Goal: Task Accomplishment & Management: Use online tool/utility

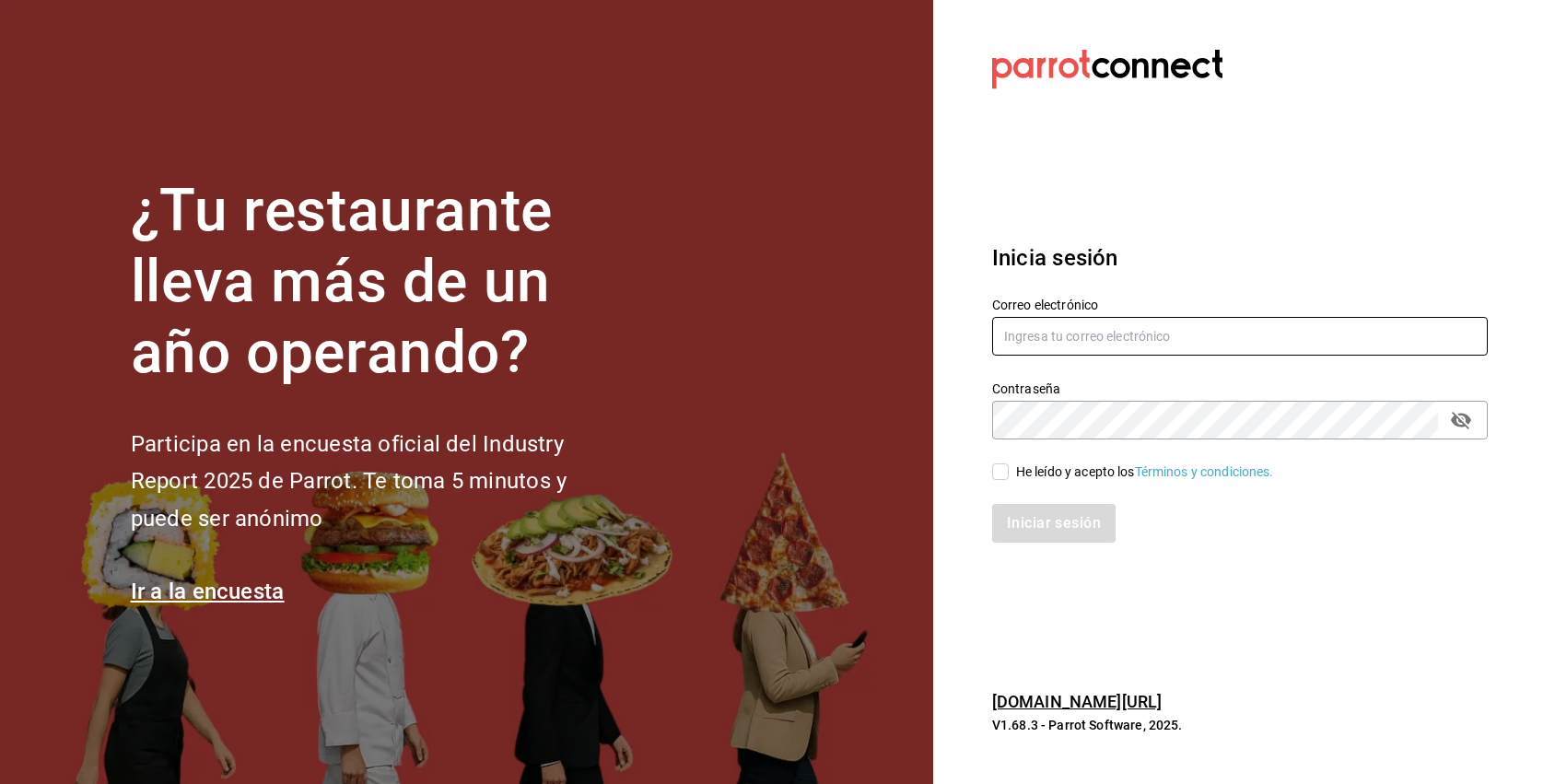
click at [1081, 329] on input "text" at bounding box center [1240, 336] width 496 height 39
type input "[EMAIL_ADDRESS][DOMAIN_NAME]"
click at [1003, 469] on input "He leído y acepto los Términos y condiciones." at bounding box center [1000, 472] width 17 height 17
checkbox input "true"
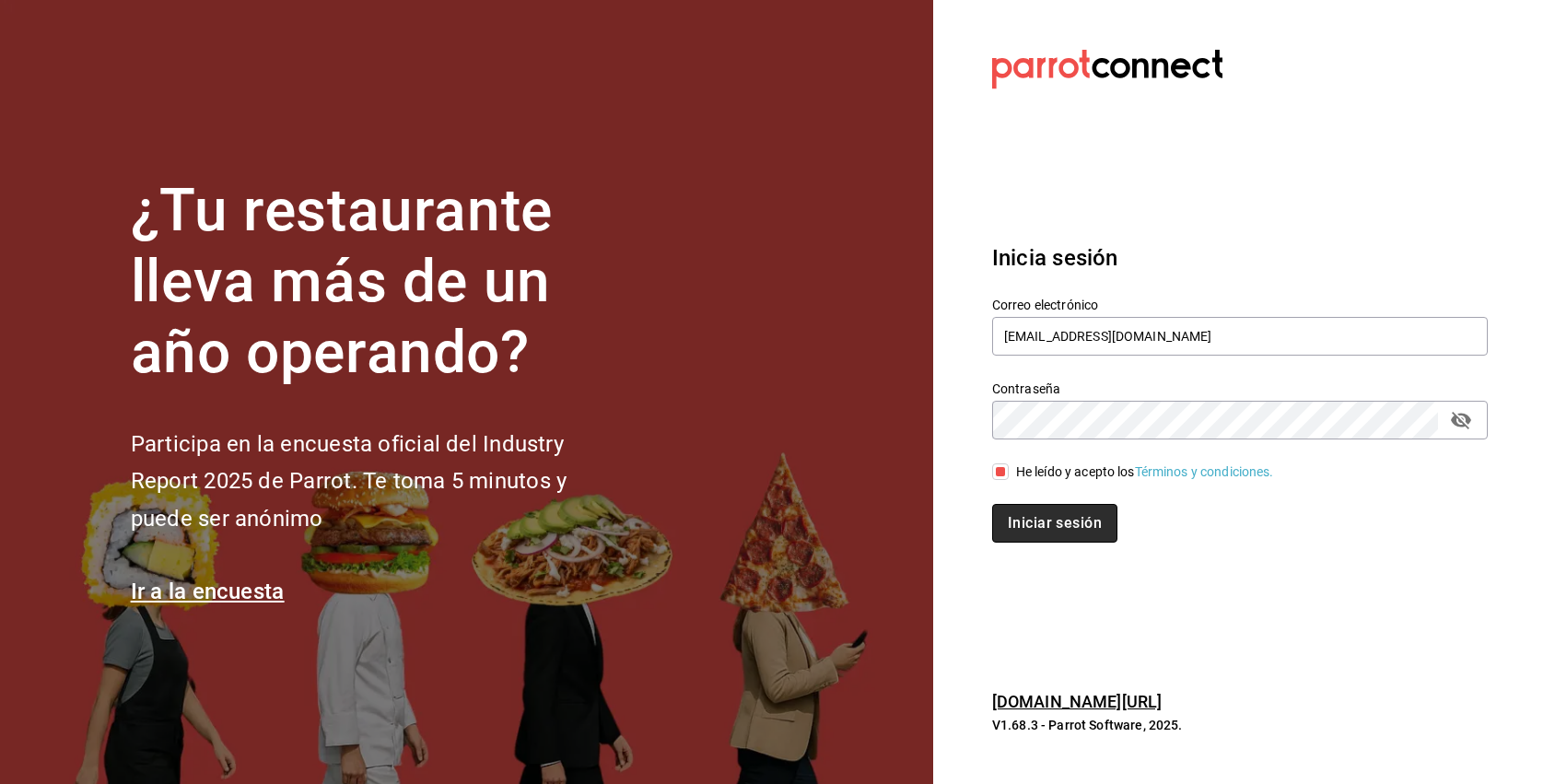
click at [1014, 512] on button "Iniciar sesión" at bounding box center [1054, 523] width 125 height 39
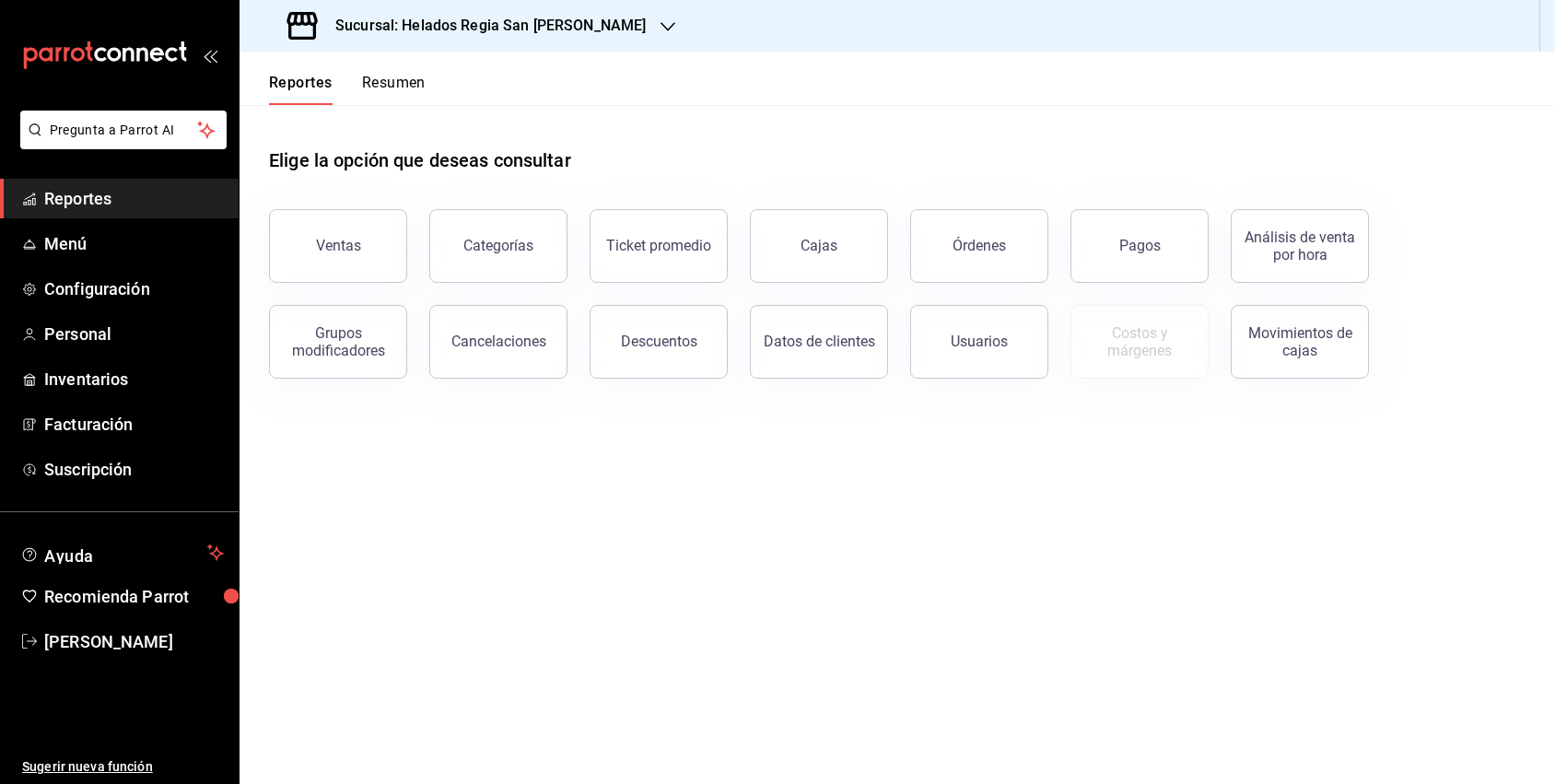
click at [398, 613] on main "Elige la opción que deseas consultar Ventas Categorías Ticket promedio Cajas Ór…" at bounding box center [898, 444] width 1316 height 679
click at [1344, 345] on div "Movimientos de cajas" at bounding box center [1300, 341] width 114 height 35
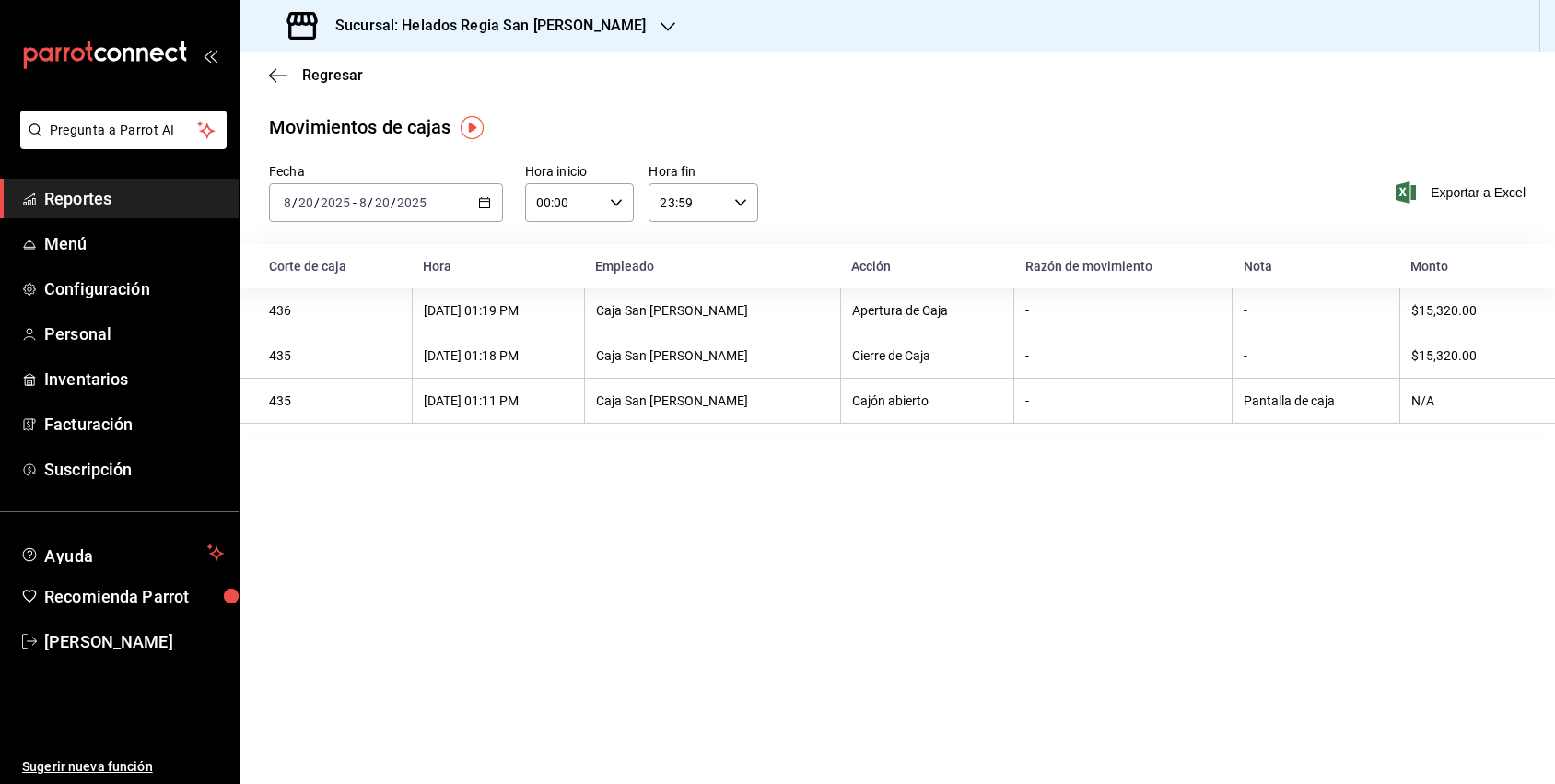
click at [491, 209] on div "2025-08-20 8 / 20 / 2025 - 2025-08-20 8 / 20 / 2025" at bounding box center [386, 202] width 234 height 39
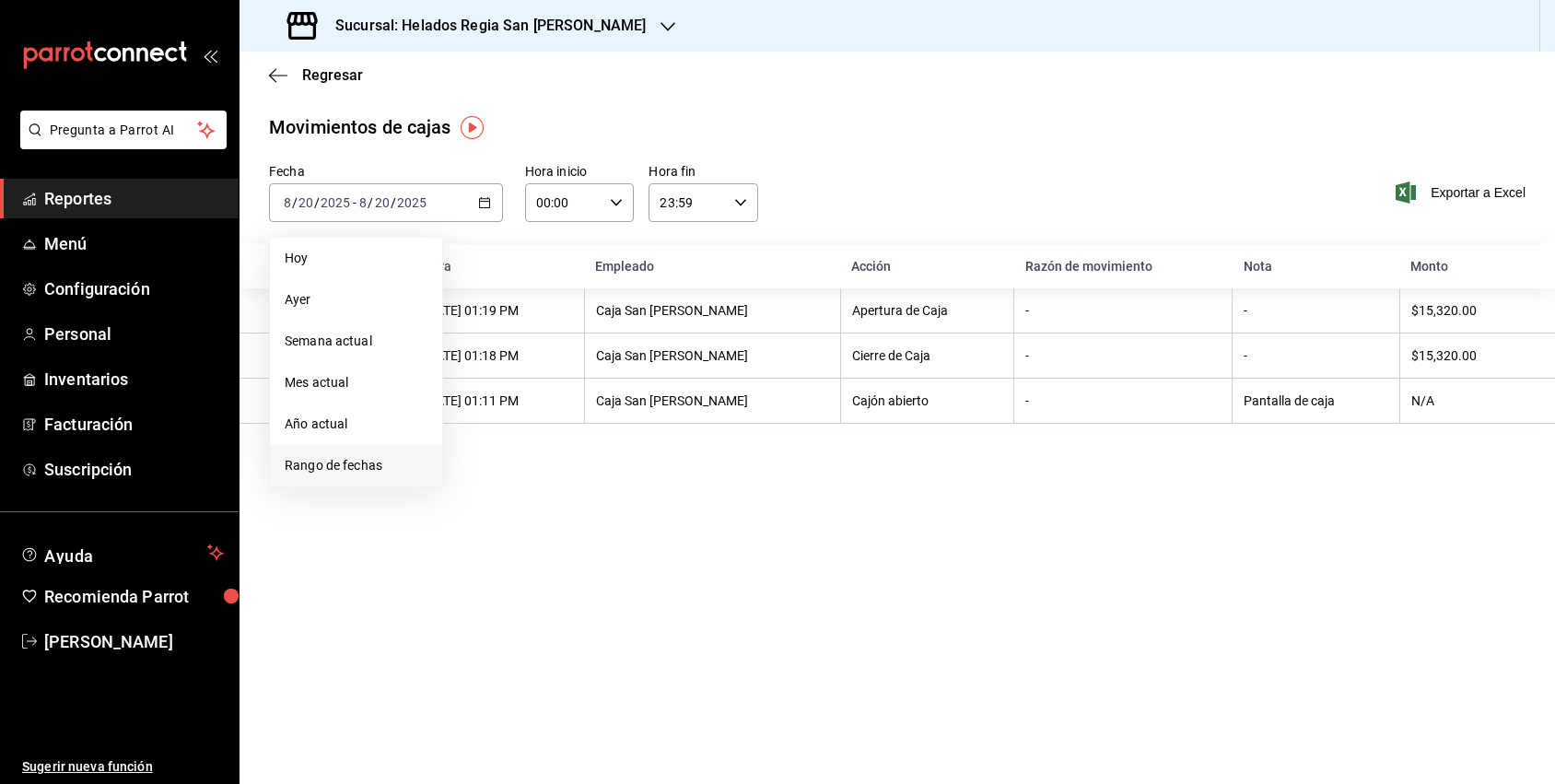
click at [361, 467] on span "Rango de fechas" at bounding box center [356, 465] width 143 height 19
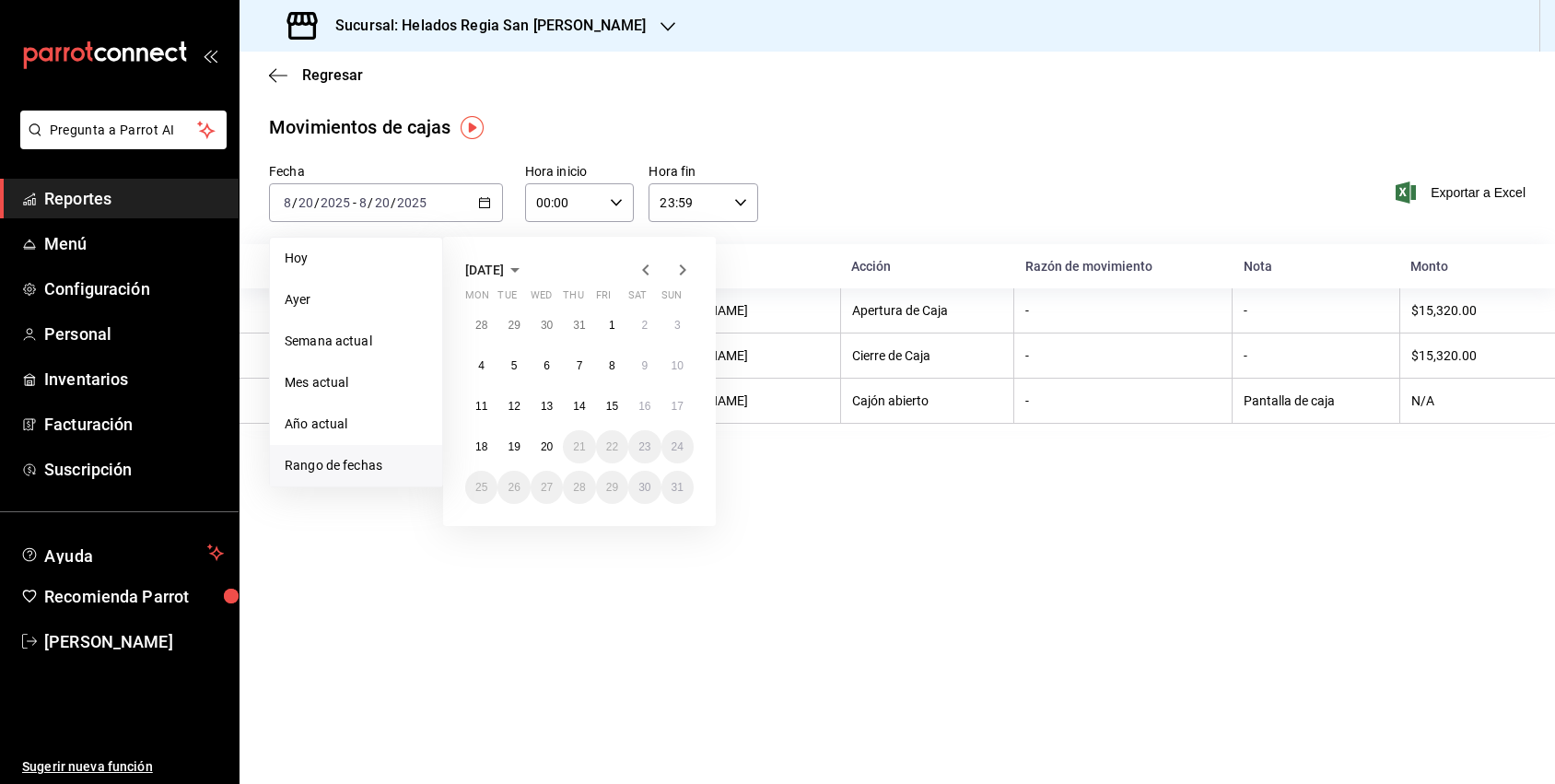
click at [526, 276] on icon "button" at bounding box center [515, 270] width 22 height 22
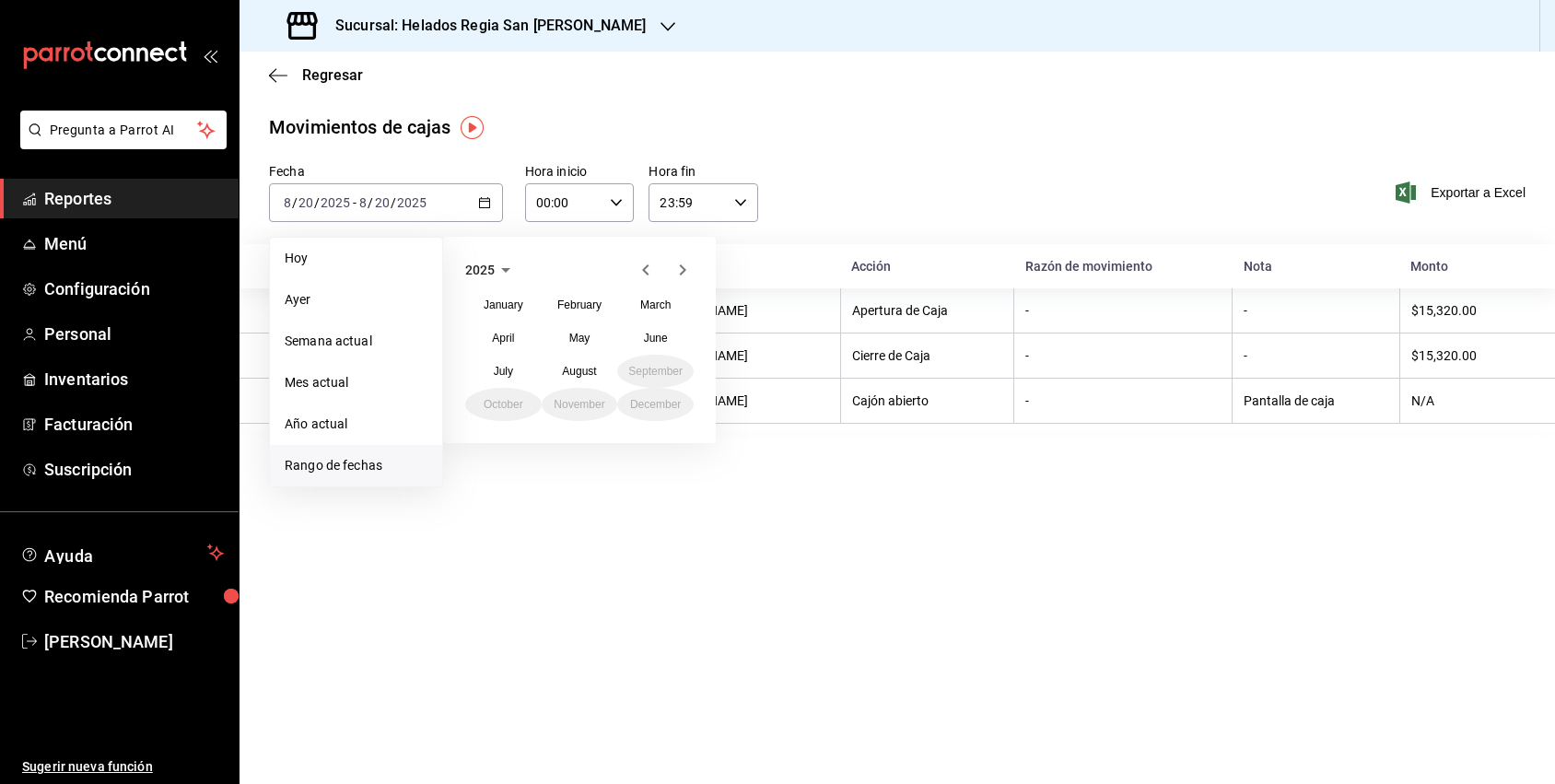
click at [499, 276] on icon "button" at bounding box center [506, 270] width 22 height 22
click at [516, 332] on button "2024" at bounding box center [503, 338] width 76 height 33
click at [563, 346] on button "May" at bounding box center [580, 338] width 76 height 33
click at [548, 328] on abbr "1" at bounding box center [547, 325] width 6 height 13
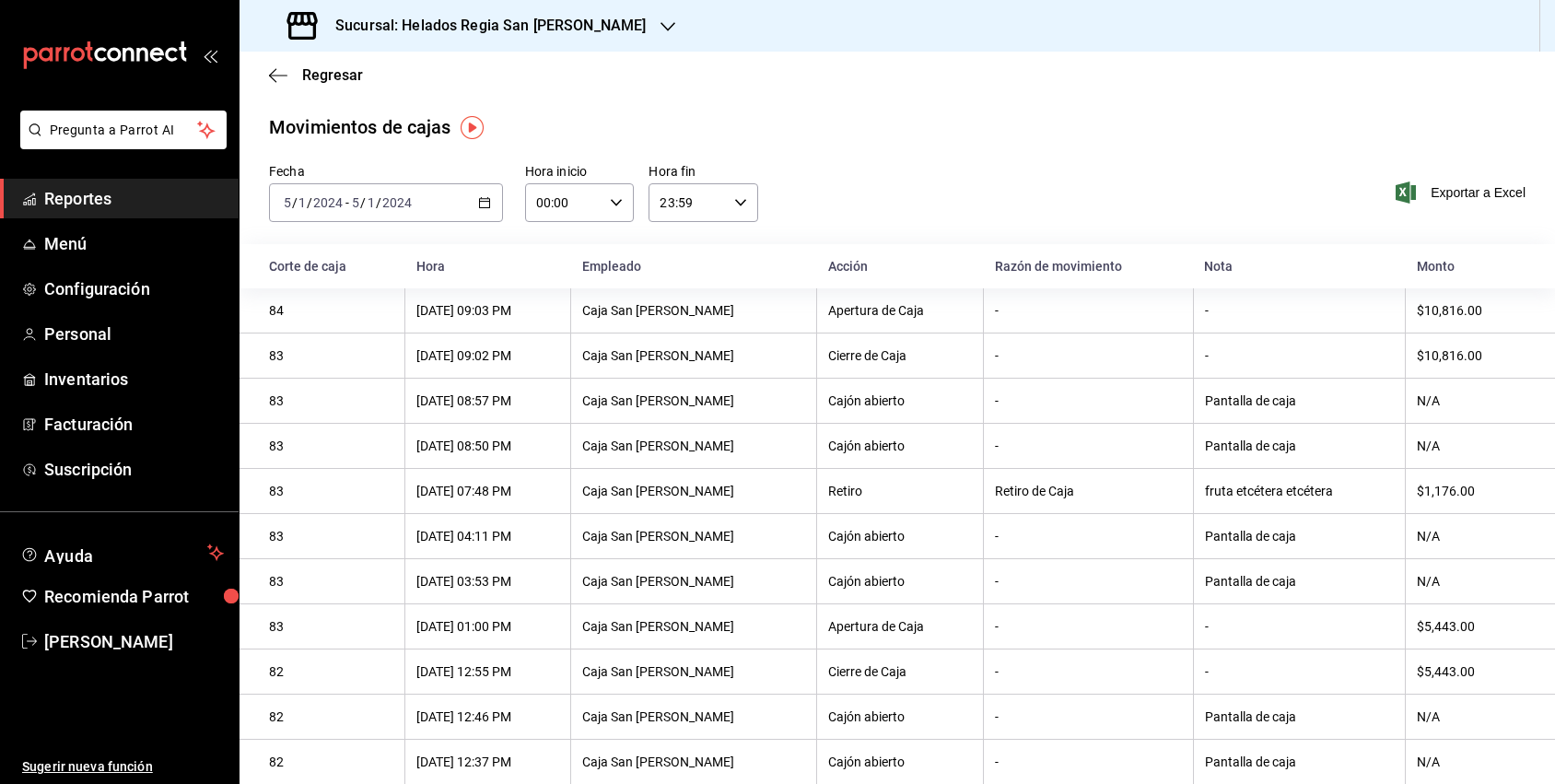
click at [485, 203] on icon "button" at bounding box center [484, 202] width 13 height 13
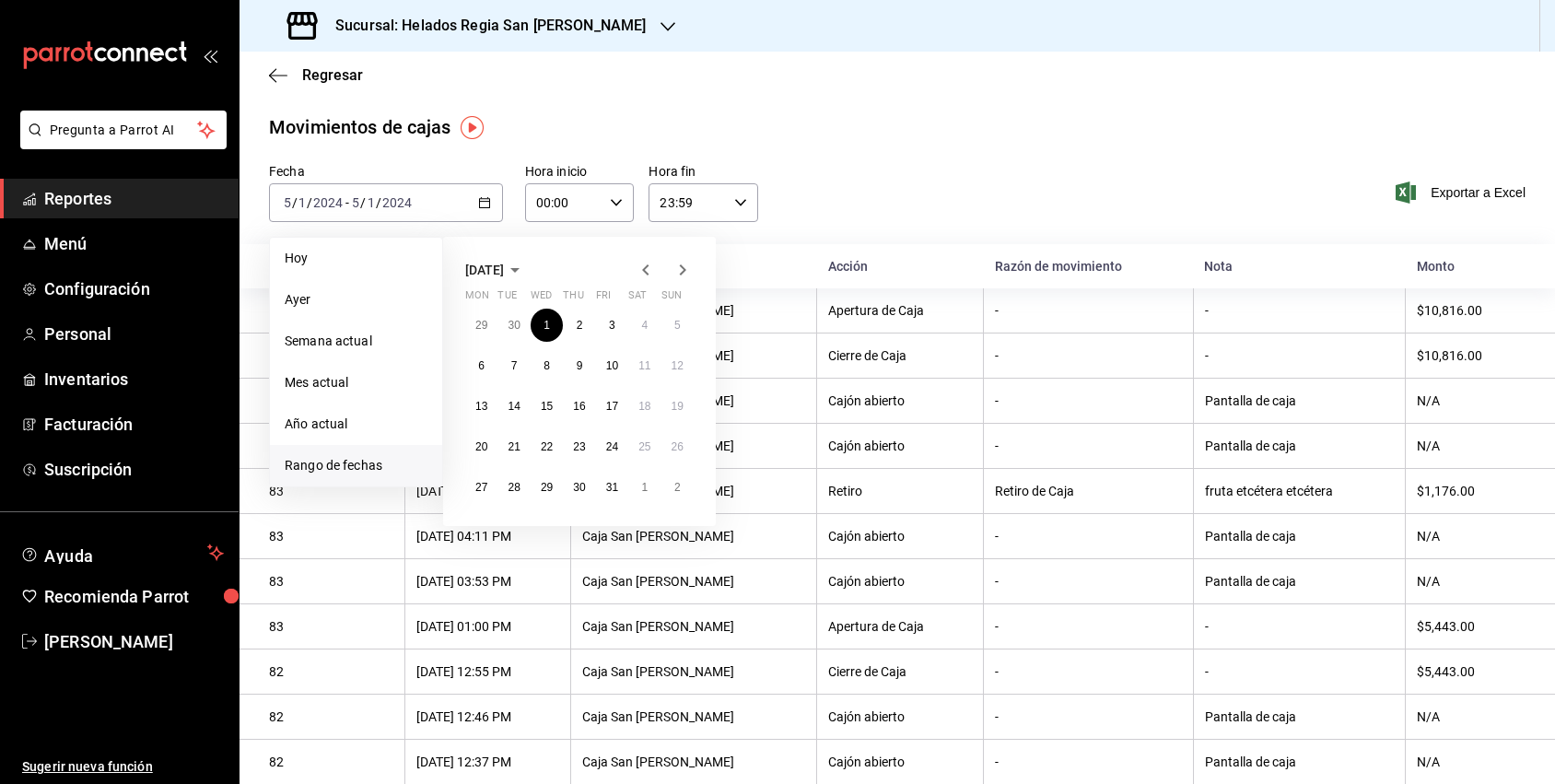
click at [526, 268] on icon "button" at bounding box center [515, 270] width 22 height 22
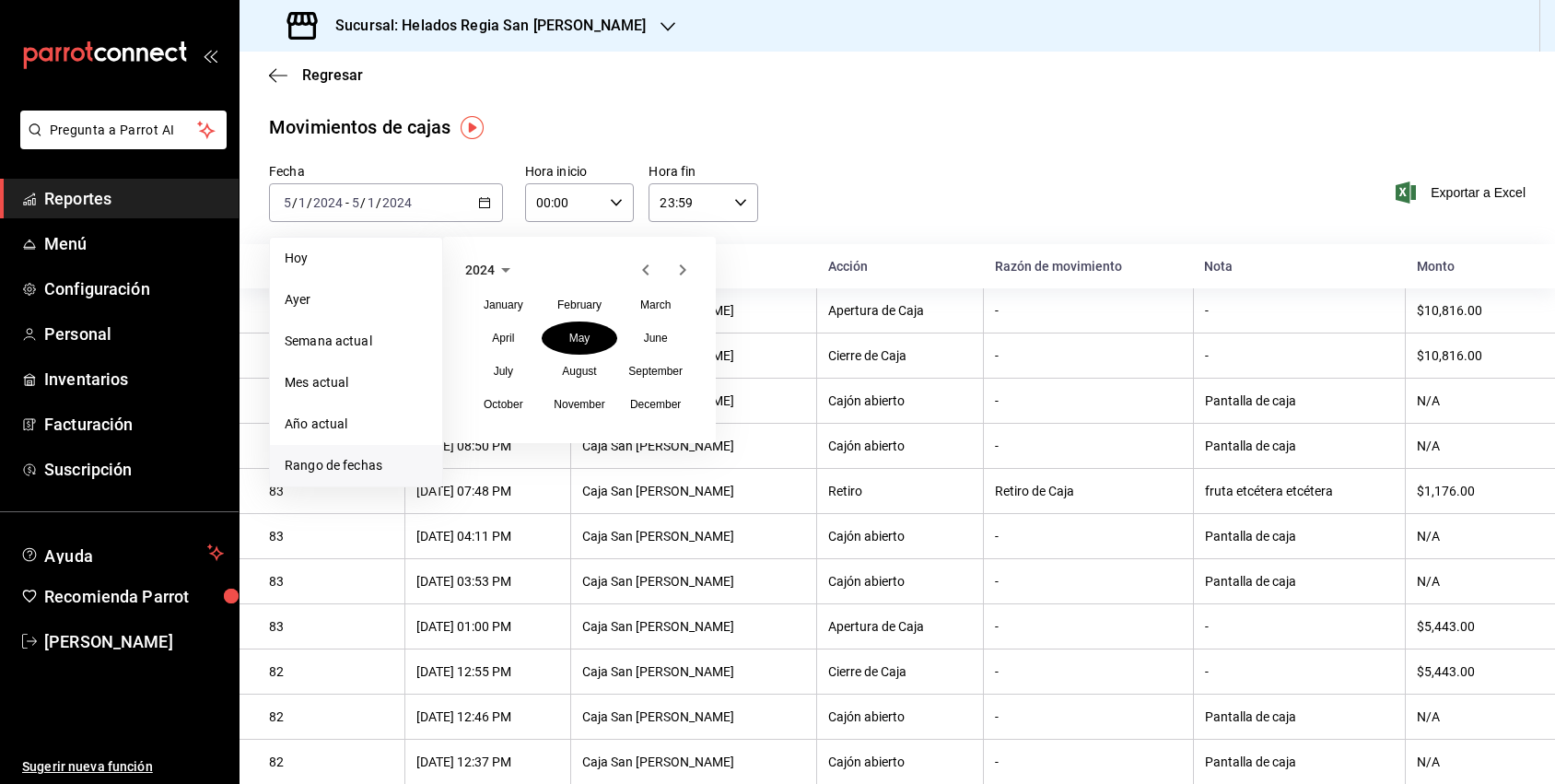
click at [502, 270] on icon "button" at bounding box center [506, 270] width 22 height 22
click at [567, 346] on button "2025" at bounding box center [580, 338] width 76 height 33
click at [583, 367] on abbr "August" at bounding box center [579, 371] width 34 height 13
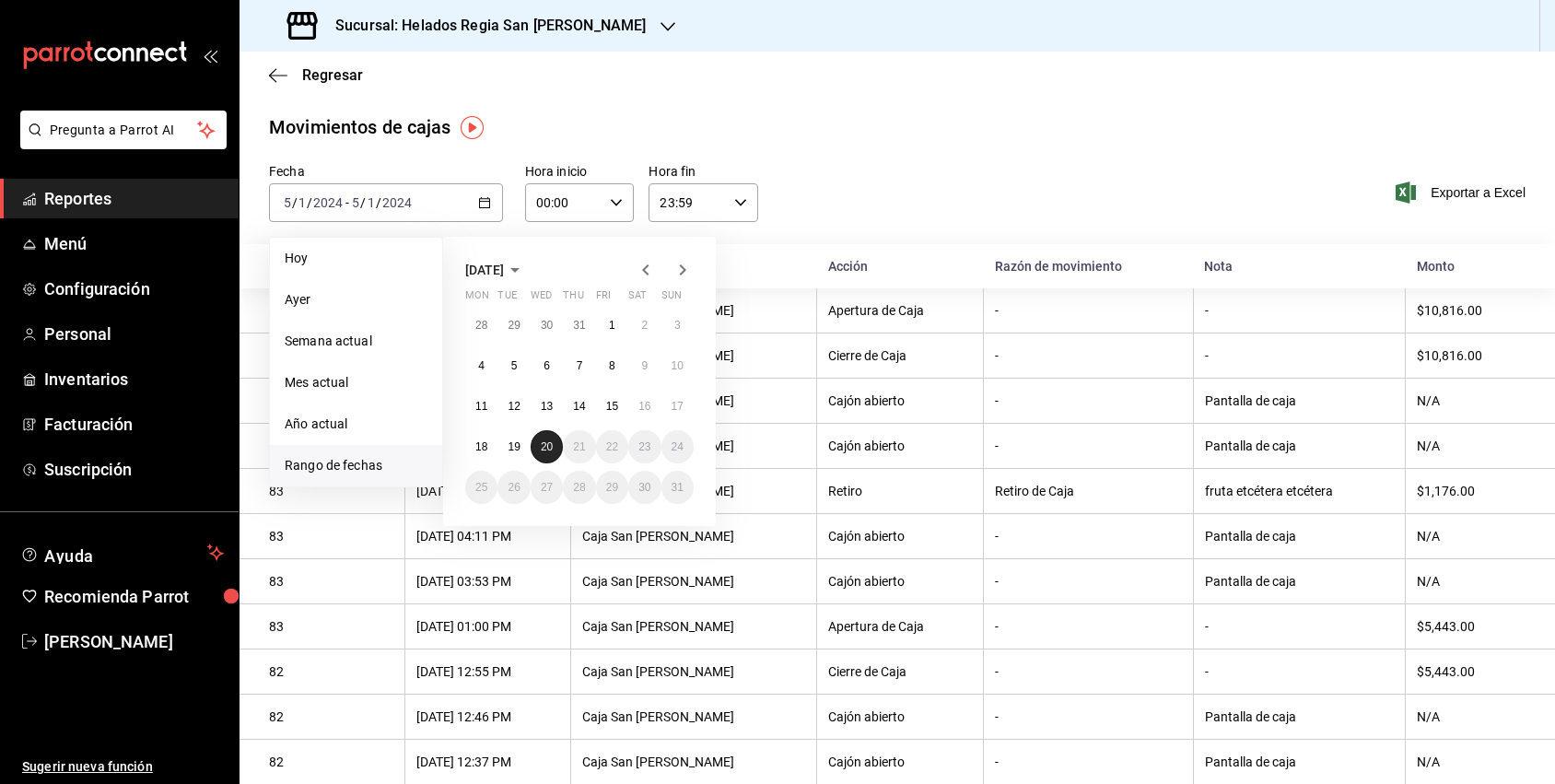
click at [546, 449] on abbr "20" at bounding box center [547, 446] width 12 height 13
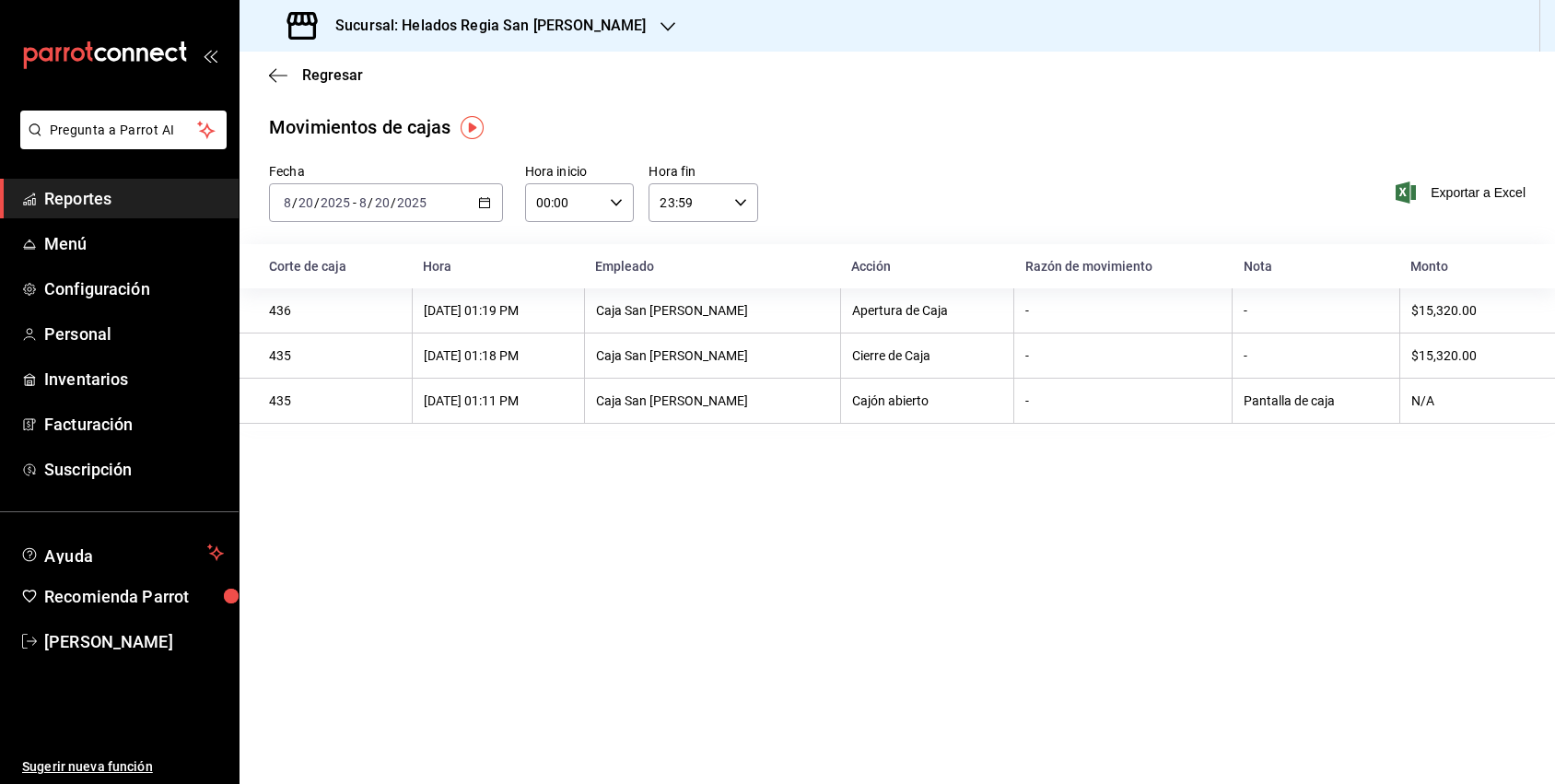
click at [482, 197] on icon "button" at bounding box center [484, 202] width 13 height 13
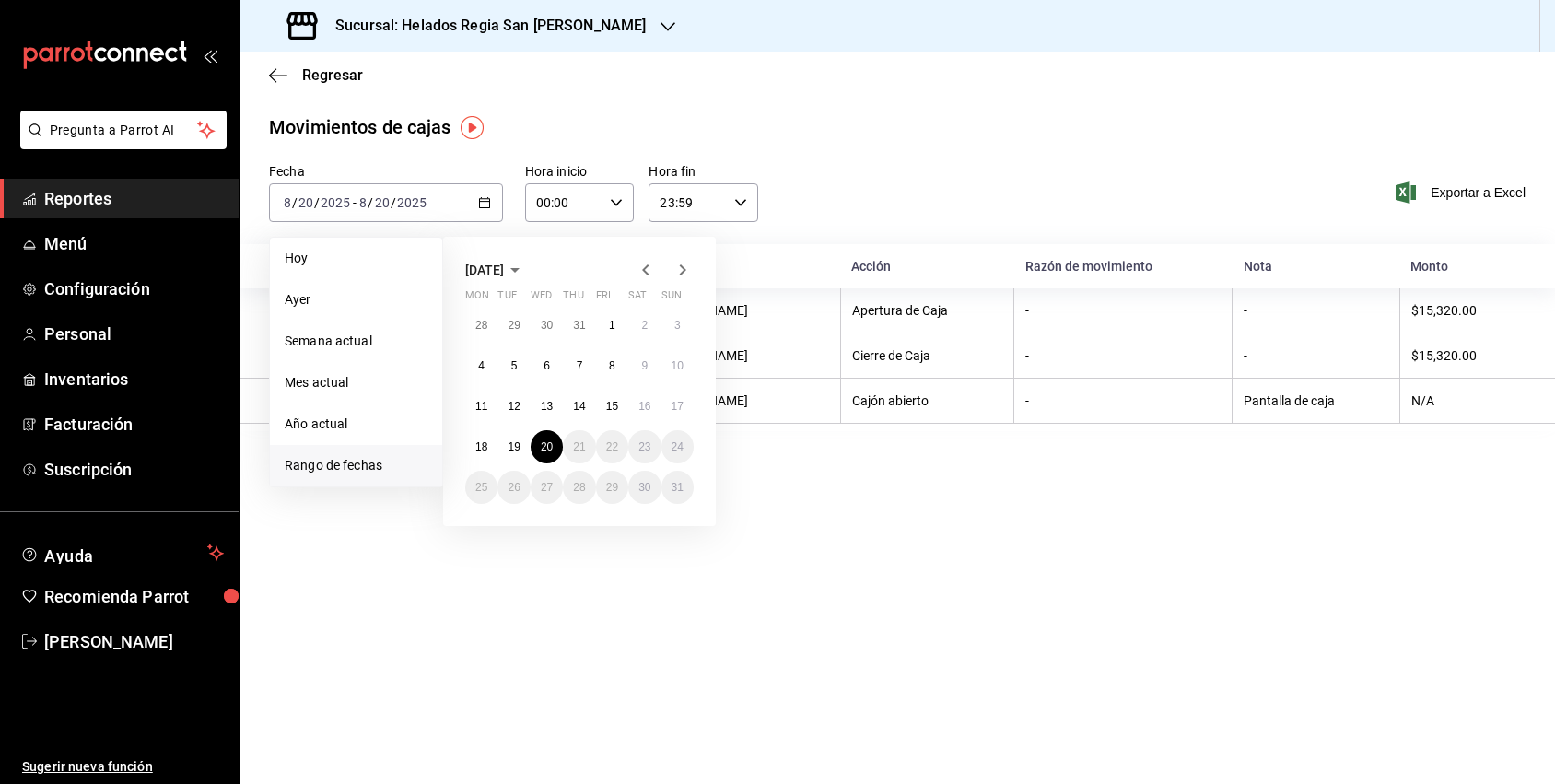
click at [501, 269] on span "August 2025" at bounding box center [484, 270] width 39 height 15
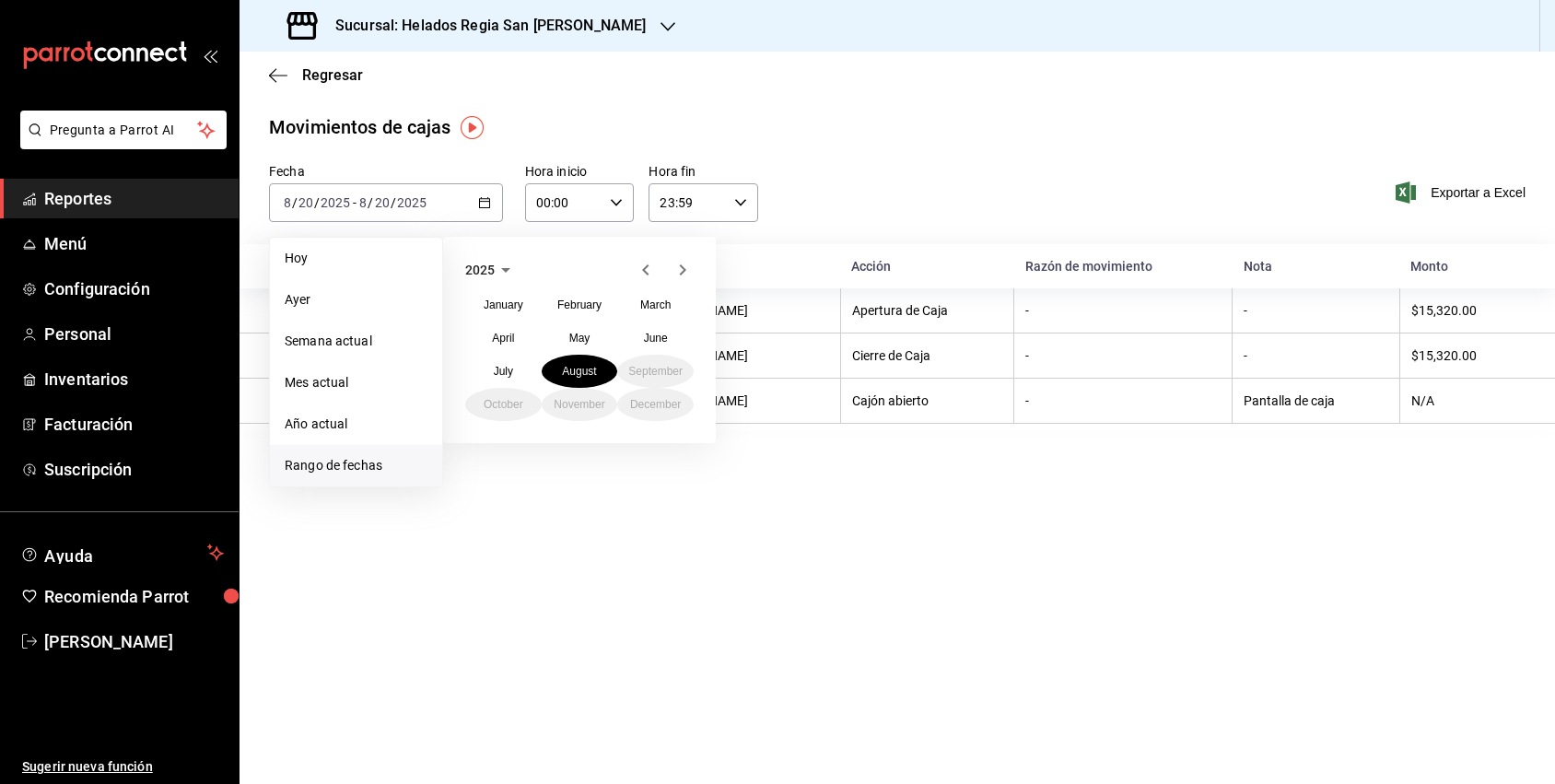
click at [506, 272] on icon "button" at bounding box center [505, 270] width 9 height 5
click at [506, 331] on button "2024" at bounding box center [503, 338] width 76 height 33
click at [559, 338] on button "May" at bounding box center [580, 338] width 76 height 33
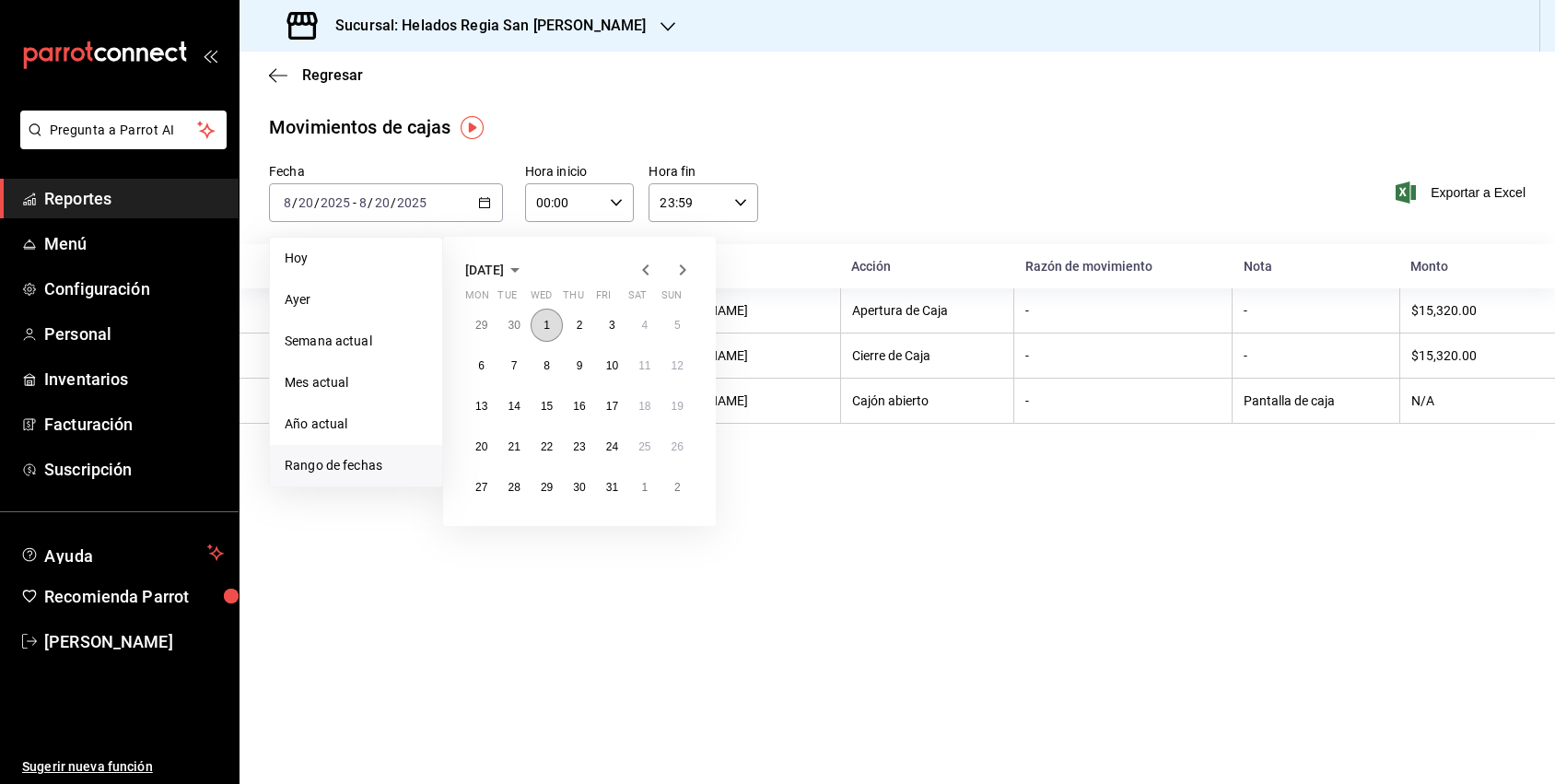
click at [546, 328] on abbr "1" at bounding box center [547, 325] width 6 height 13
click at [504, 269] on span "May 2024" at bounding box center [484, 270] width 39 height 15
click at [506, 269] on icon "button" at bounding box center [505, 270] width 9 height 5
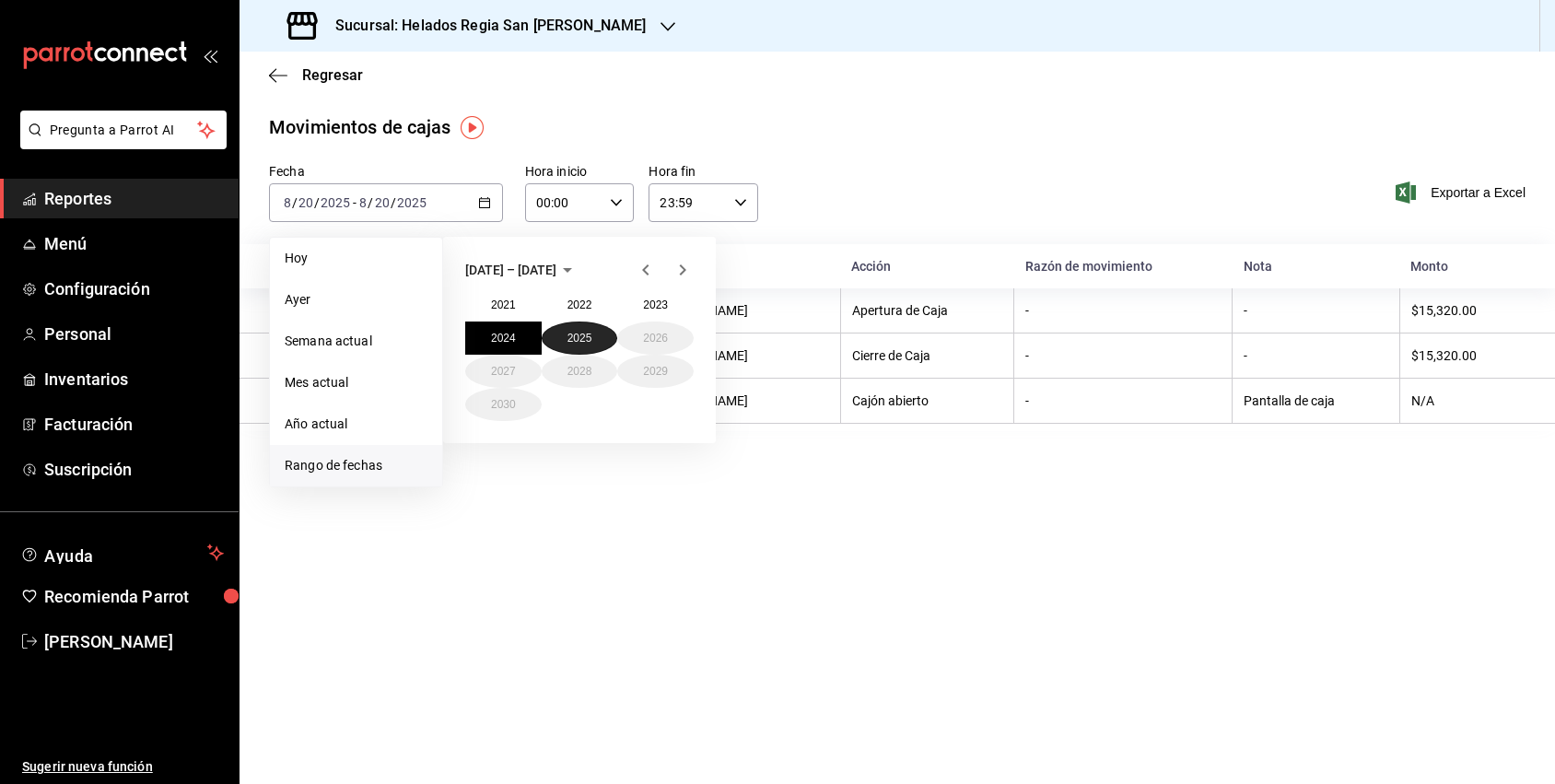
click at [571, 336] on button "2025" at bounding box center [580, 338] width 76 height 33
click at [588, 379] on button "August" at bounding box center [580, 371] width 76 height 33
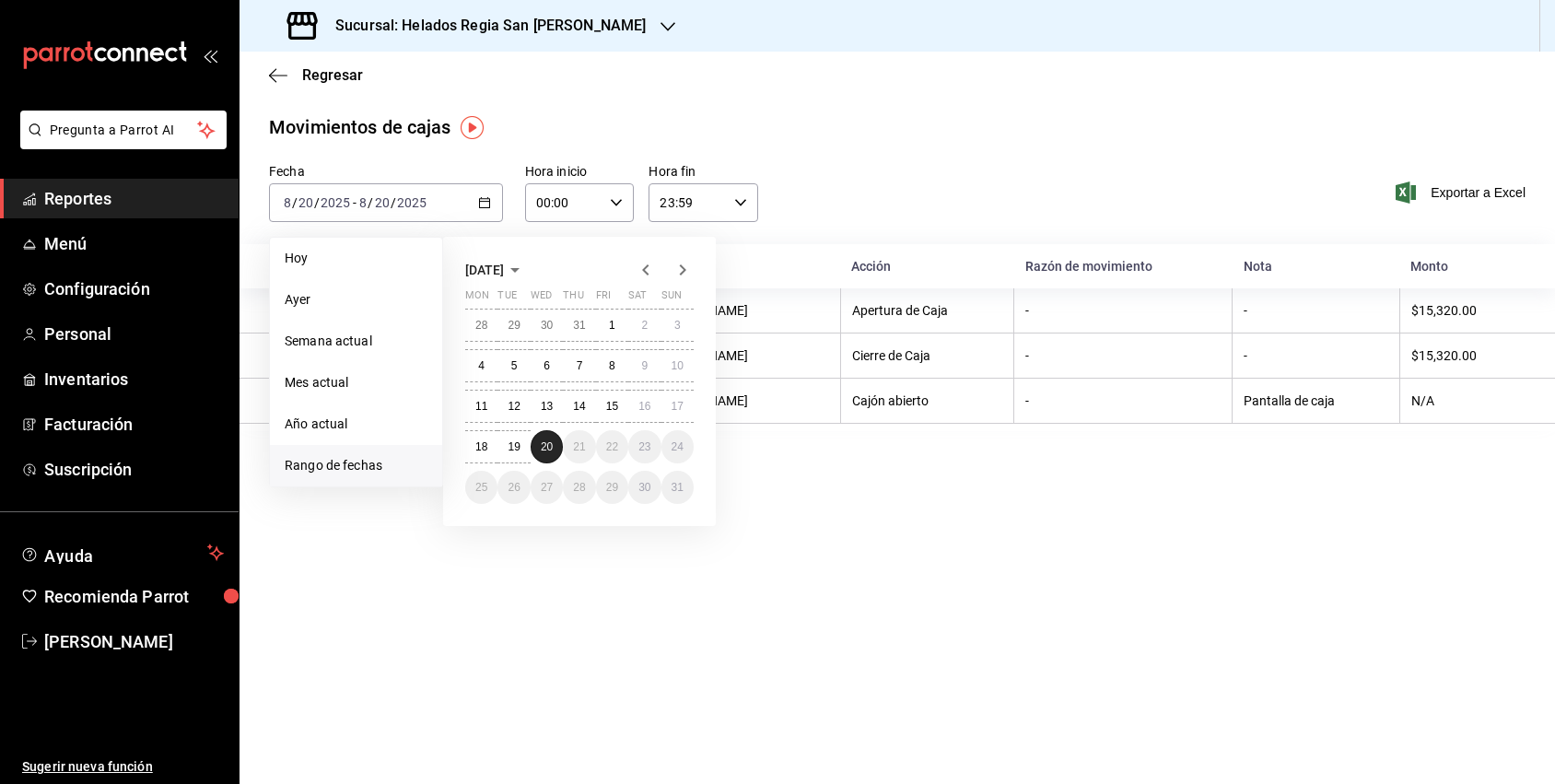
click at [543, 451] on abbr "20" at bounding box center [547, 446] width 12 height 13
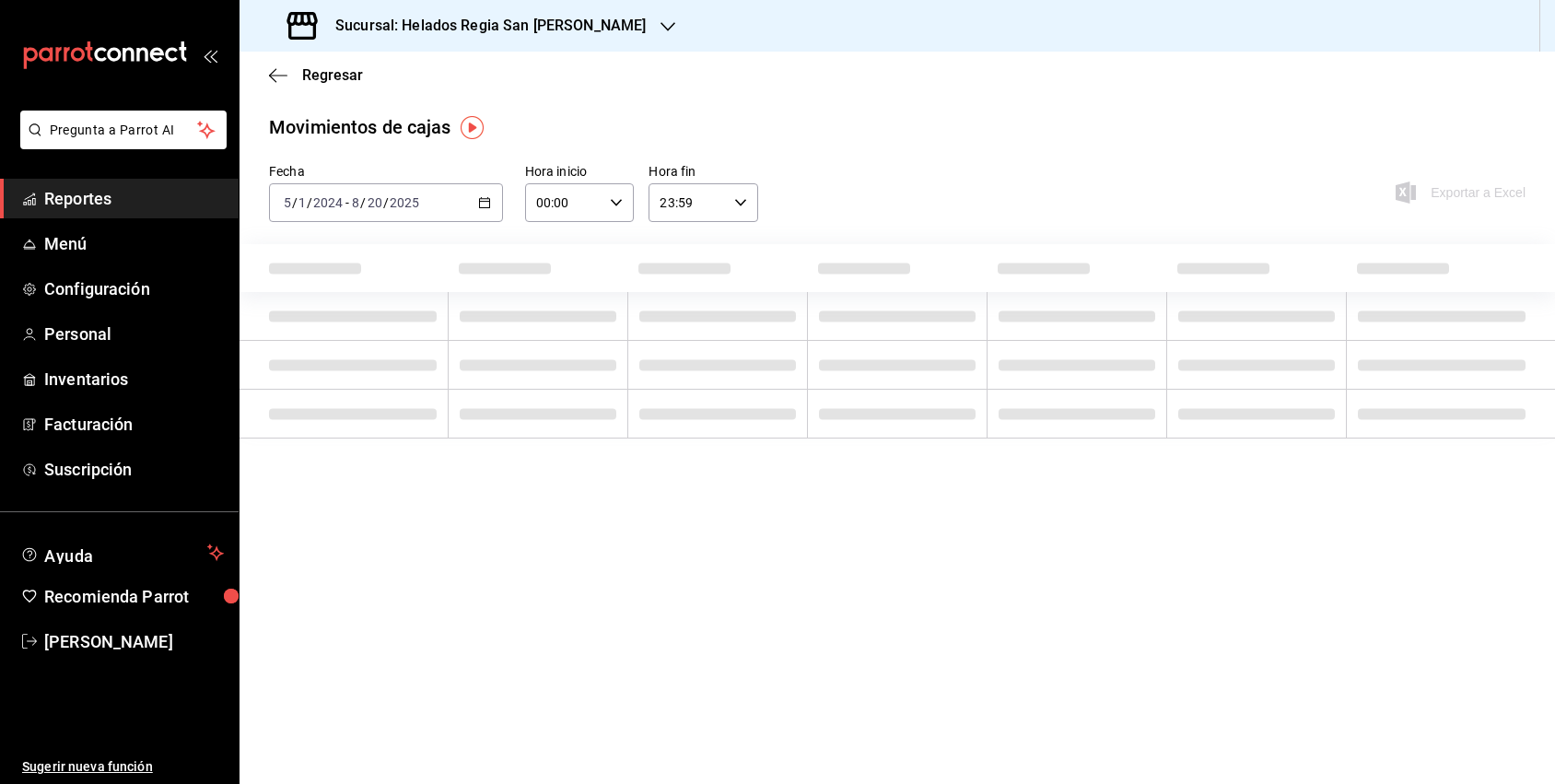
click at [478, 123] on img "button" at bounding box center [472, 127] width 23 height 23
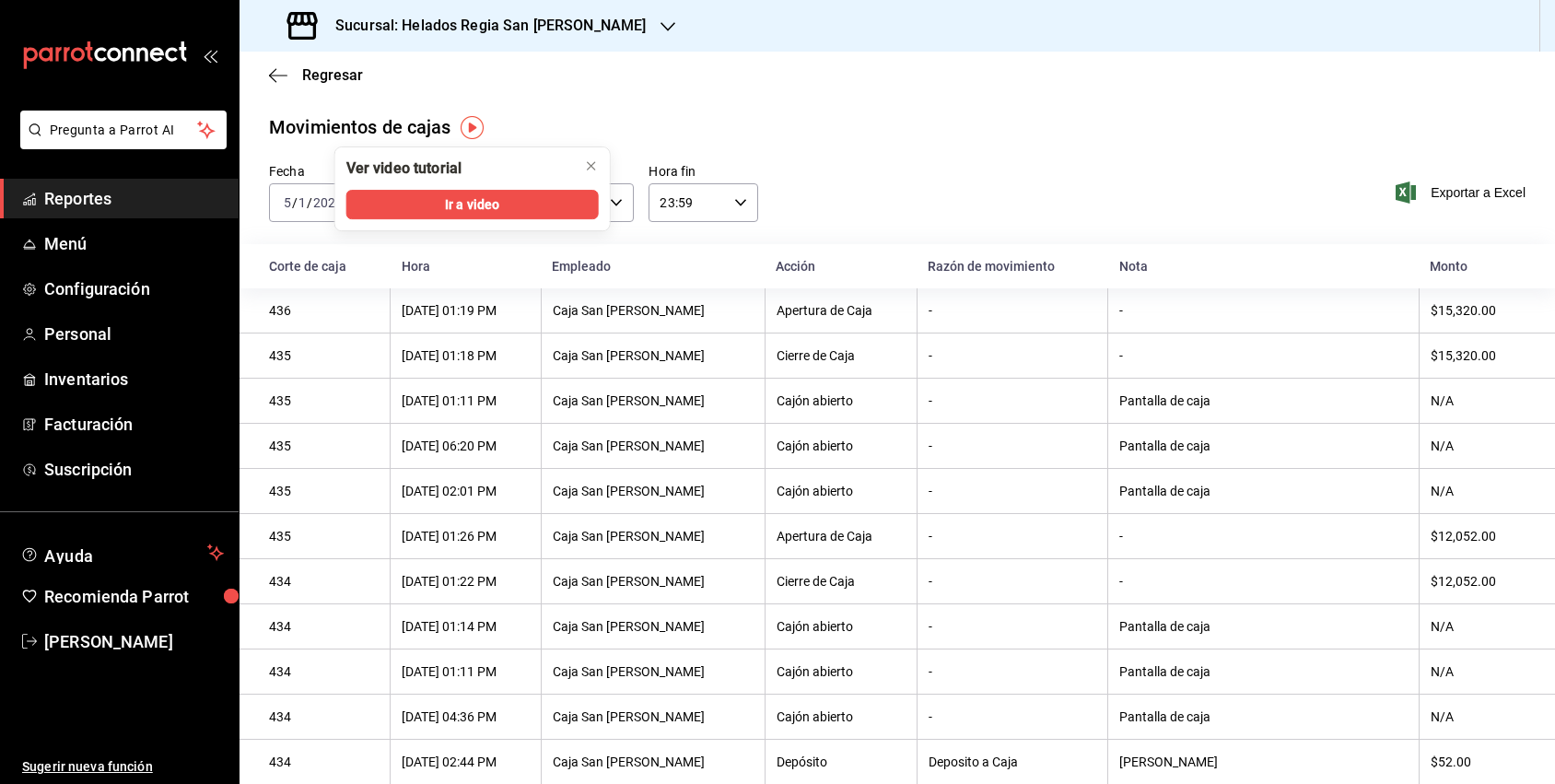
click at [612, 99] on div "Regresar" at bounding box center [898, 75] width 1316 height 47
click at [594, 162] on icon "close" at bounding box center [591, 165] width 7 height 7
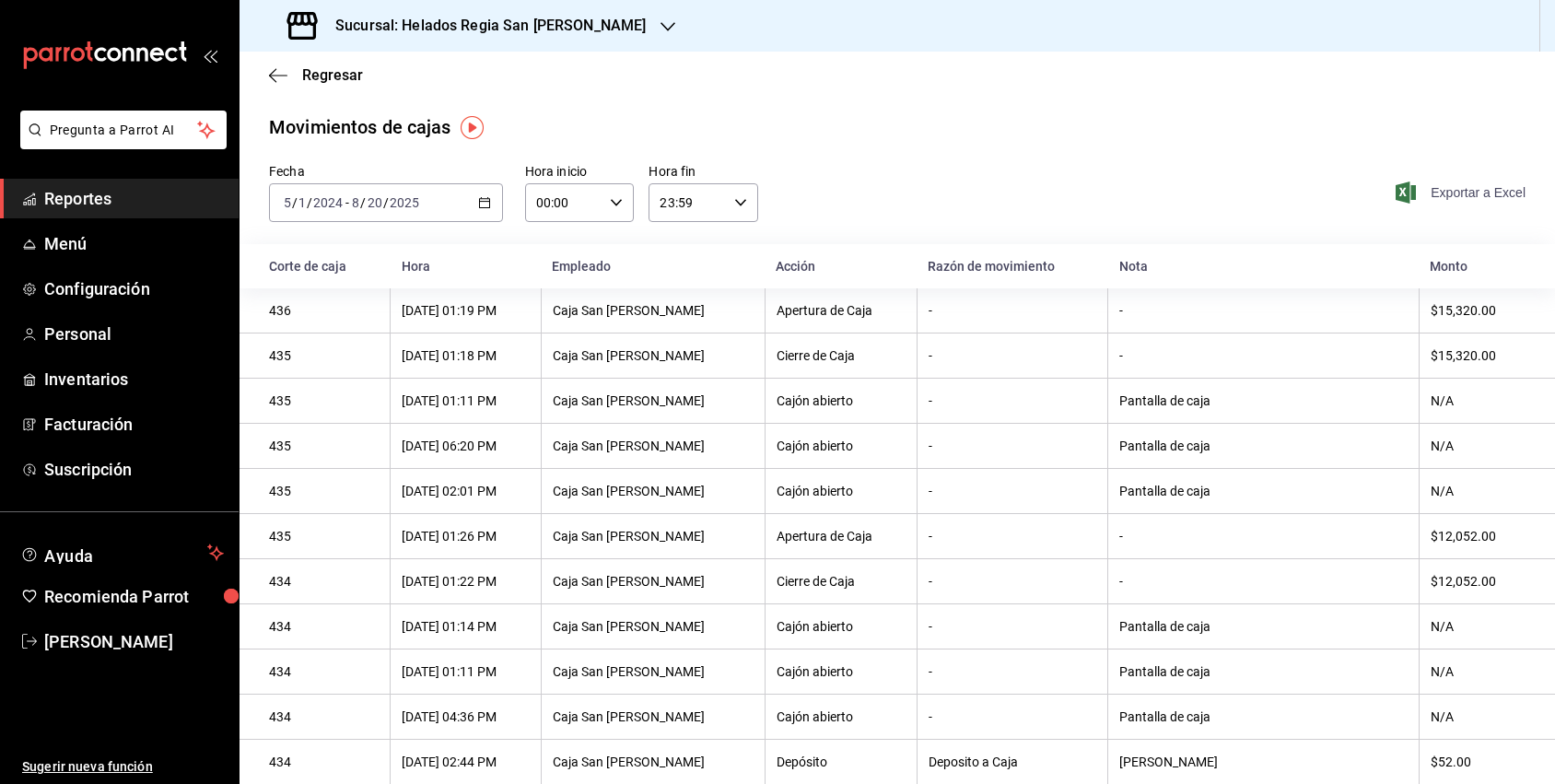
click at [1430, 193] on span "Exportar a Excel" at bounding box center [1463, 193] width 126 height 22
